Goal: Information Seeking & Learning: Learn about a topic

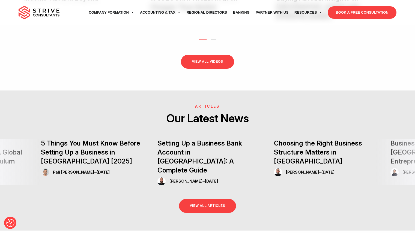
scroll to position [1184, 0]
click at [212, 200] on link "VIEW ALL ARTICLES" at bounding box center [207, 207] width 57 height 14
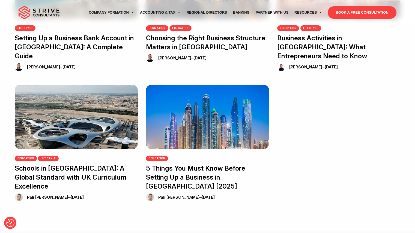
scroll to position [211, 0]
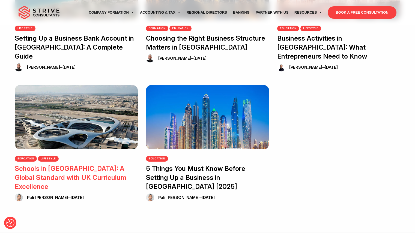
click at [111, 119] on img at bounding box center [76, 117] width 123 height 64
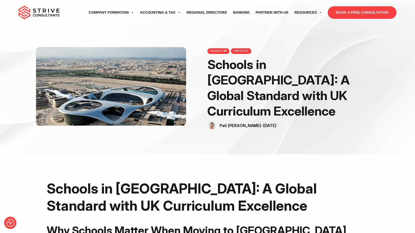
scroll to position [13, 0]
click at [229, 124] on link "Pali [PERSON_NAME]" at bounding box center [240, 126] width 41 height 5
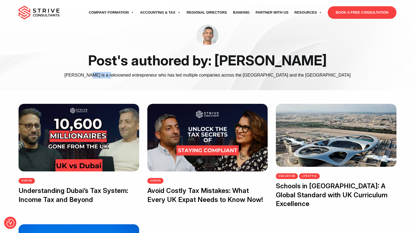
drag, startPoint x: 156, startPoint y: 74, endPoint x: 134, endPoint y: 75, distance: 21.9
click at [134, 75] on div "[PERSON_NAME] is a reknowned entrepreneur who has led multiple companies across…" at bounding box center [207, 75] width 386 height 7
click at [155, 84] on div "Post's authored by: [PERSON_NAME] is a reknowned entrepreneur who has led multi…" at bounding box center [207, 45] width 415 height 90
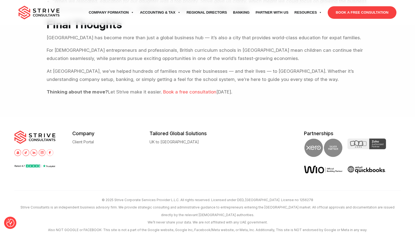
scroll to position [654, 0]
